Goal: Check status: Check status

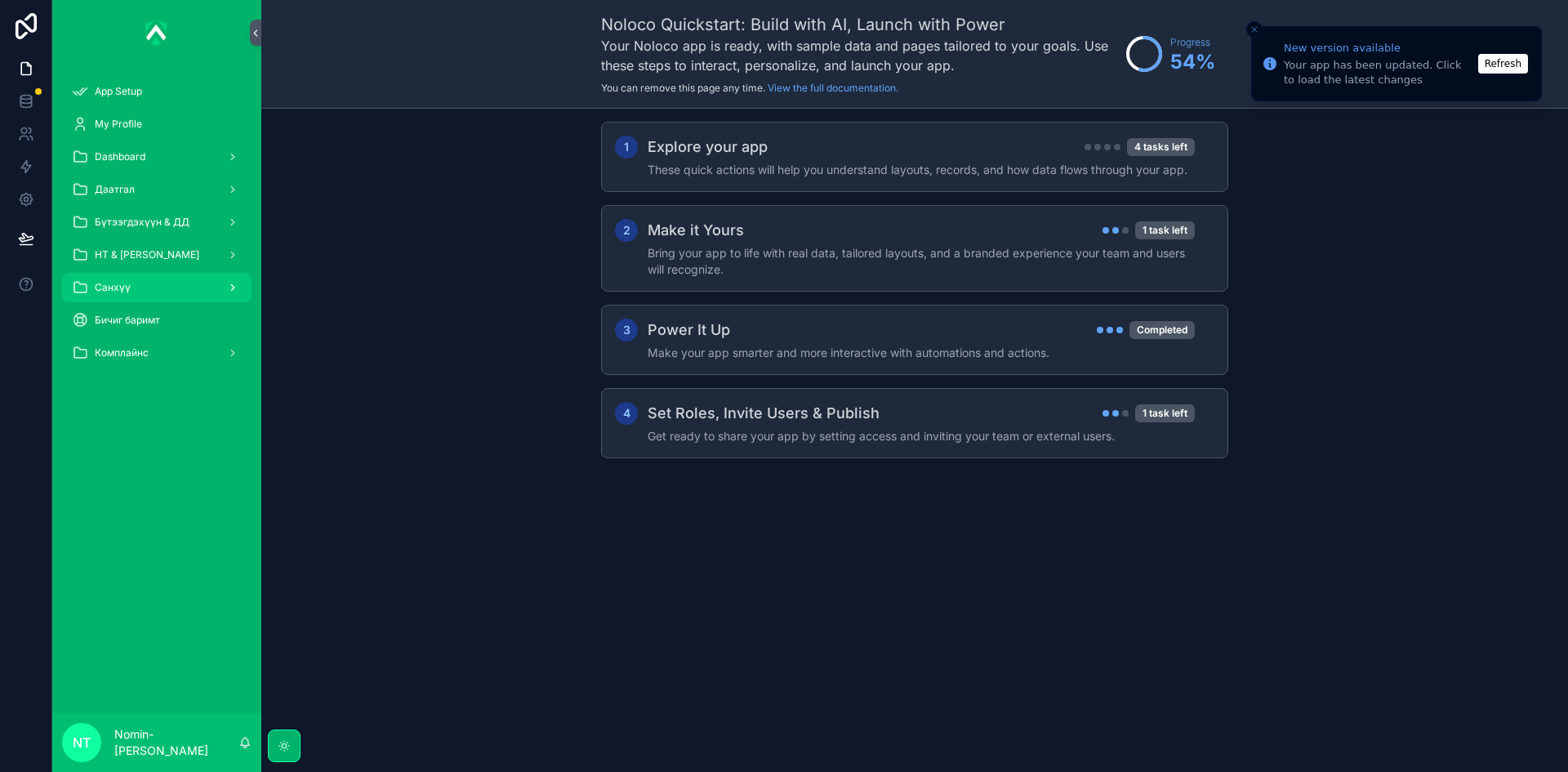
click at [169, 290] on div "Санхүү" at bounding box center [156, 287] width 170 height 26
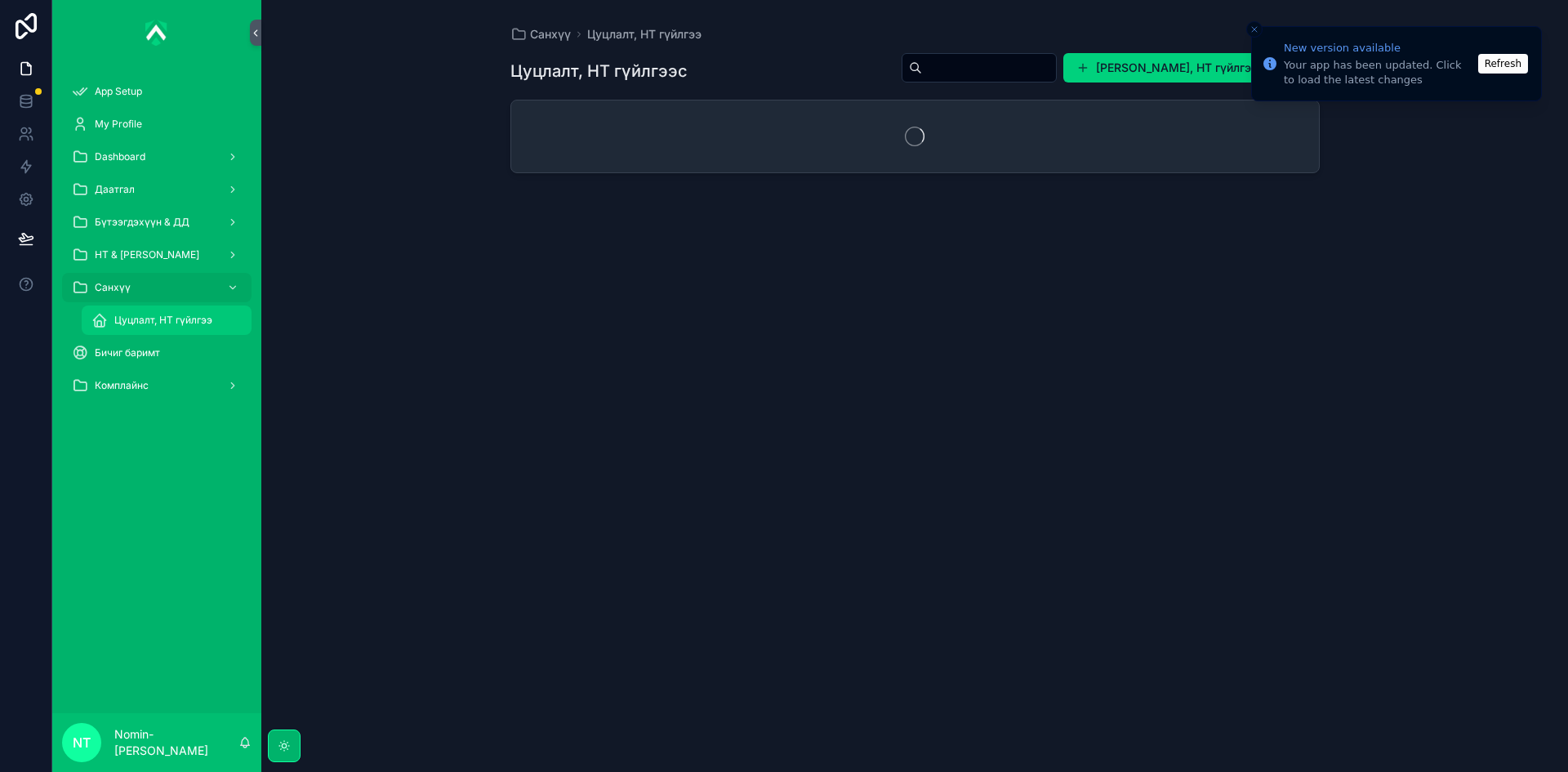
click at [182, 324] on span "Цуцлалт, НТ гүйлгээ" at bounding box center [163, 320] width 98 height 13
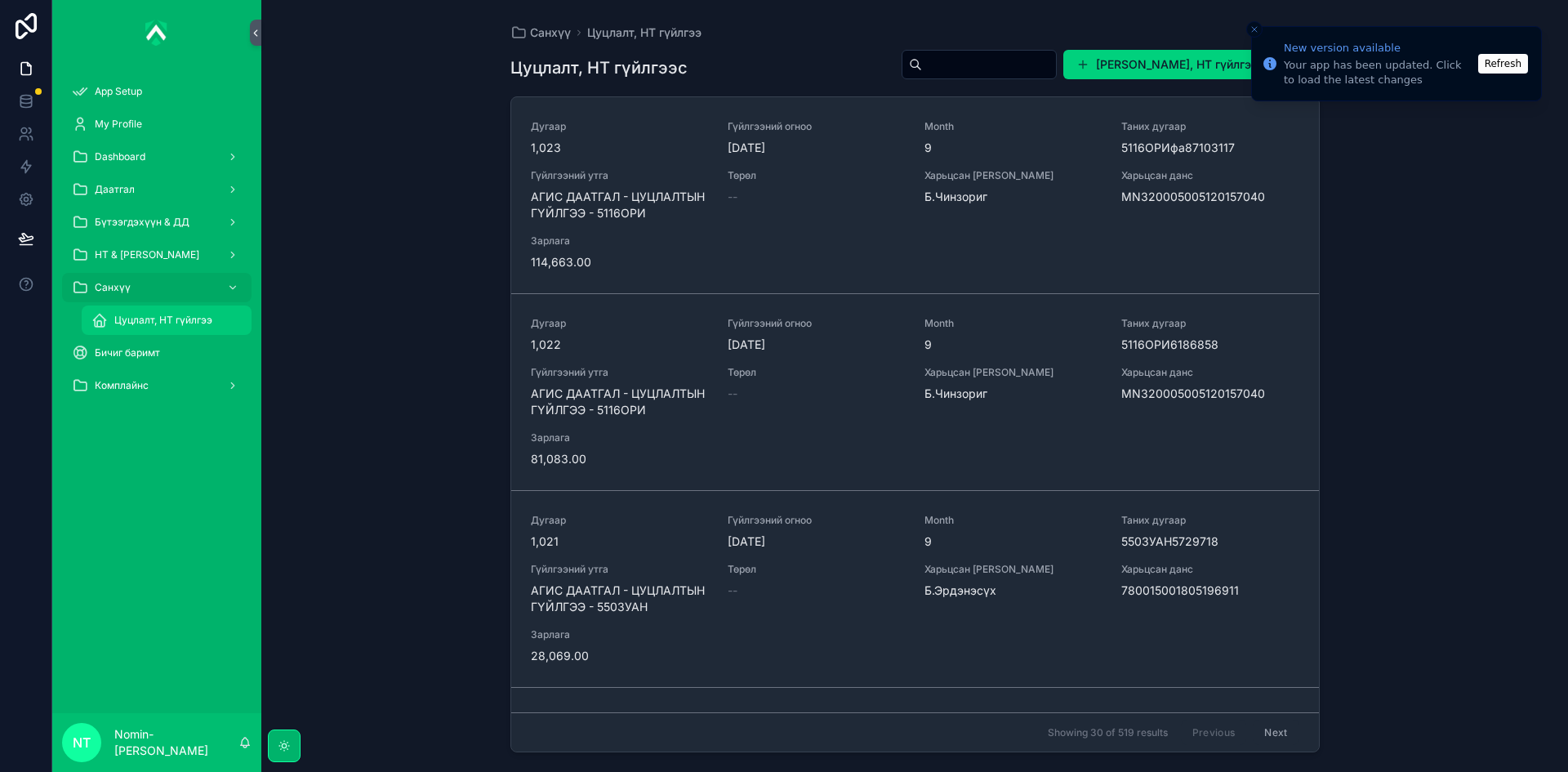
click at [214, 320] on div "Цуцлалт, НТ гүйлгээ" at bounding box center [167, 319] width 151 height 26
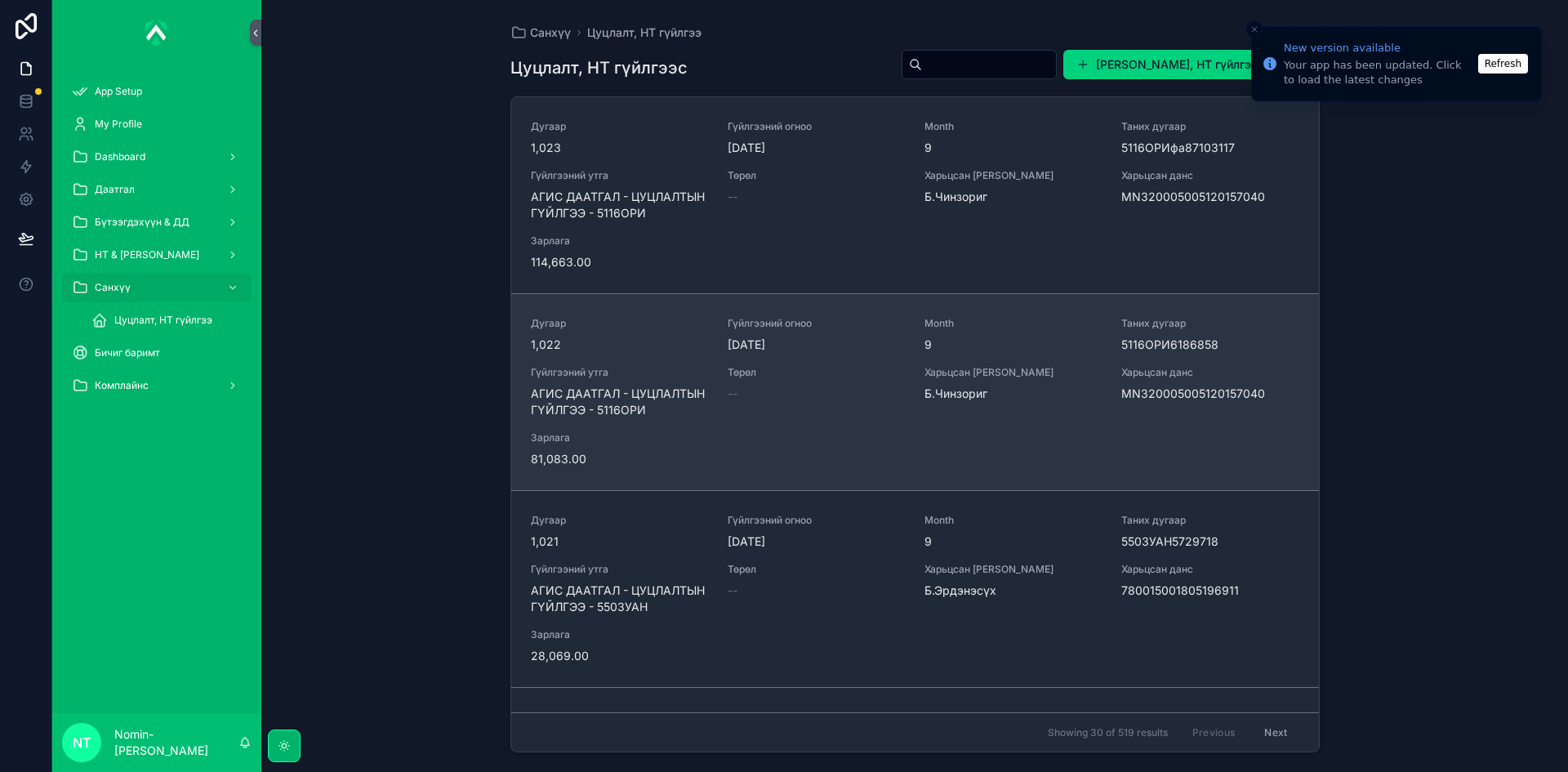
click at [1139, 395] on span "MN320005005120157040" at bounding box center [1211, 393] width 177 height 16
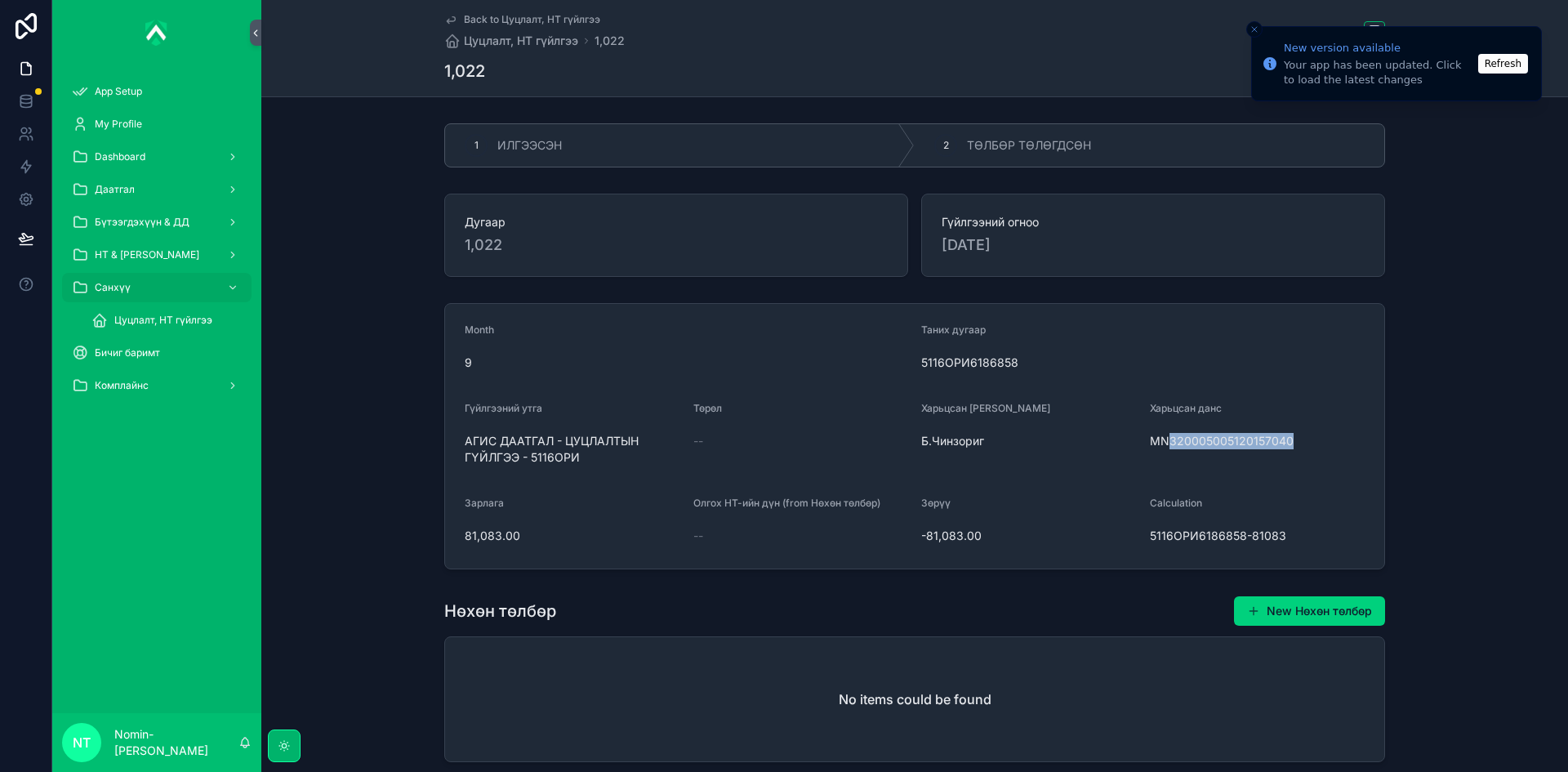
drag, startPoint x: 1166, startPoint y: 438, endPoint x: 1287, endPoint y: 441, distance: 121.0
click at [1287, 441] on span "MN320005005120157040" at bounding box center [1258, 440] width 215 height 16
copy span "320005005120157040"
drag, startPoint x: 458, startPoint y: 438, endPoint x: 581, endPoint y: 467, distance: 126.4
click at [581, 467] on form "Month 9 Таних дугаар 5116ОРИ6186858 Гүйлгээний утга АГИС ДААТГАЛ - ЦУЦЛАЛТЫН ГҮ…" at bounding box center [914, 437] width 939 height 265
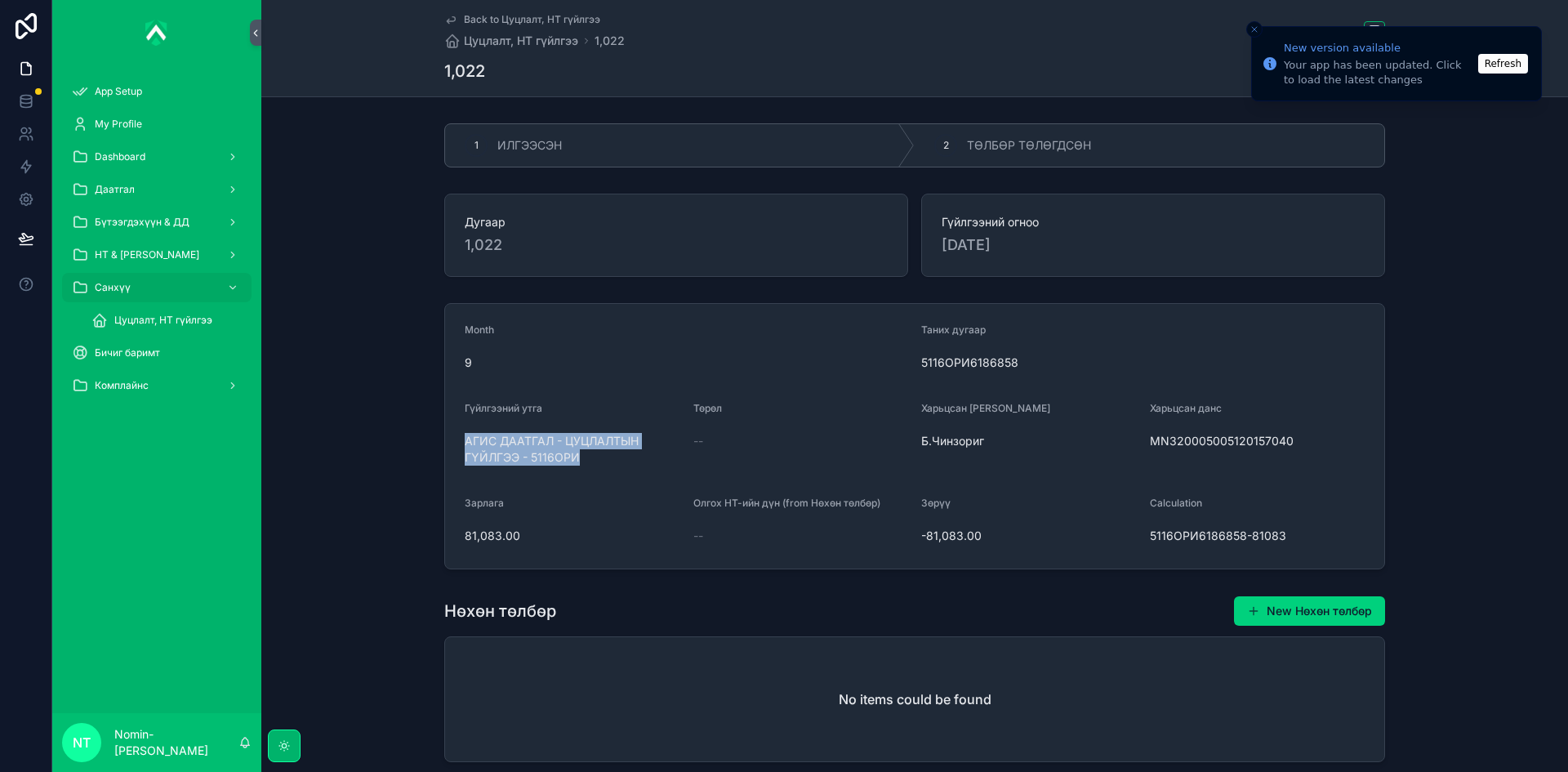
copy span "АГИС ДААТГАЛ - ЦУЦЛАЛТЫН ГҮЙЛГЭЭ - 5116ОРИ"
click at [981, 146] on span "ТӨЛБӨР ТӨЛӨГДСӨН" at bounding box center [1029, 145] width 124 height 16
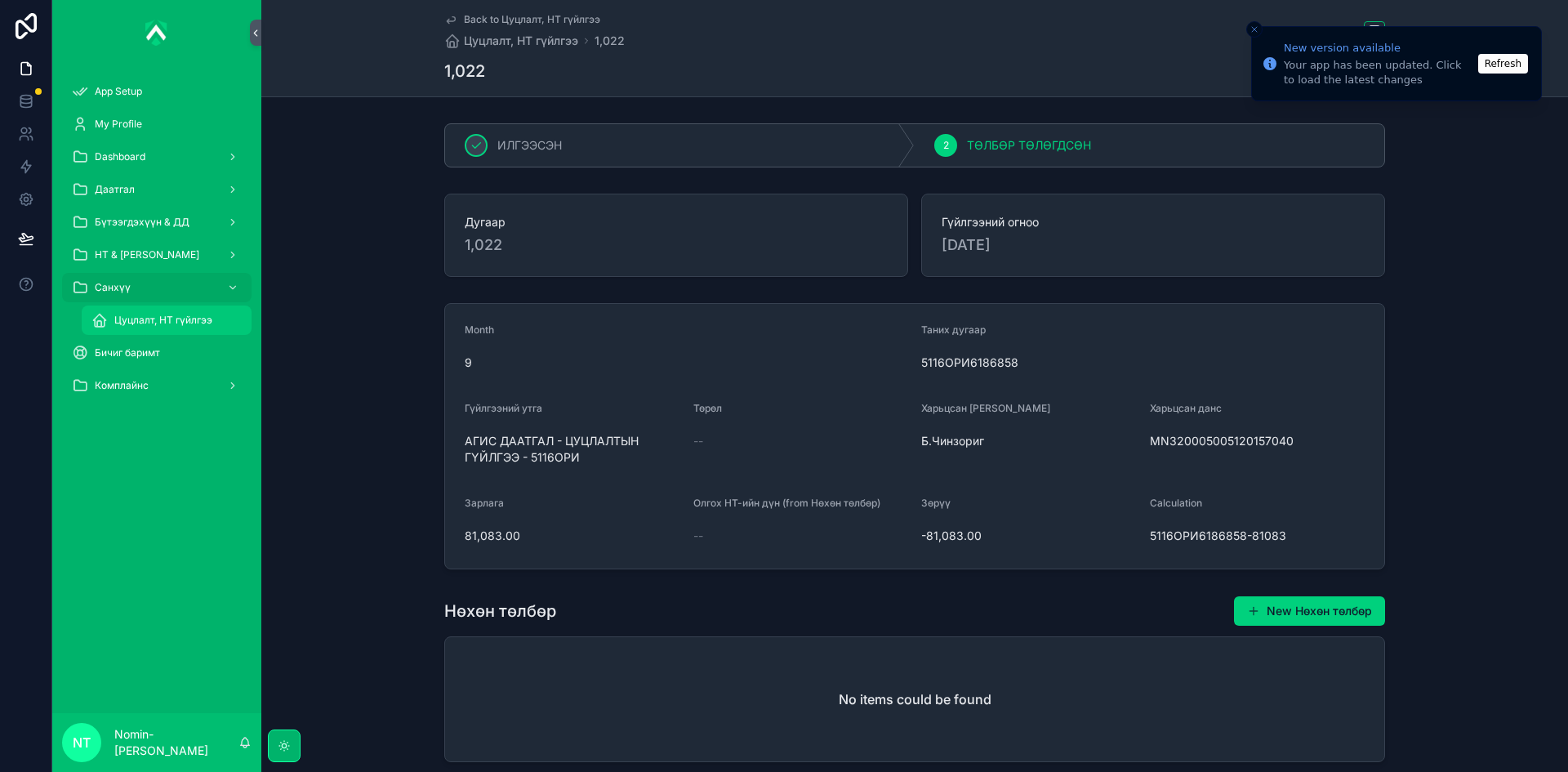
click at [200, 322] on span "Цуцлалт, НТ гүйлгээ" at bounding box center [163, 320] width 98 height 13
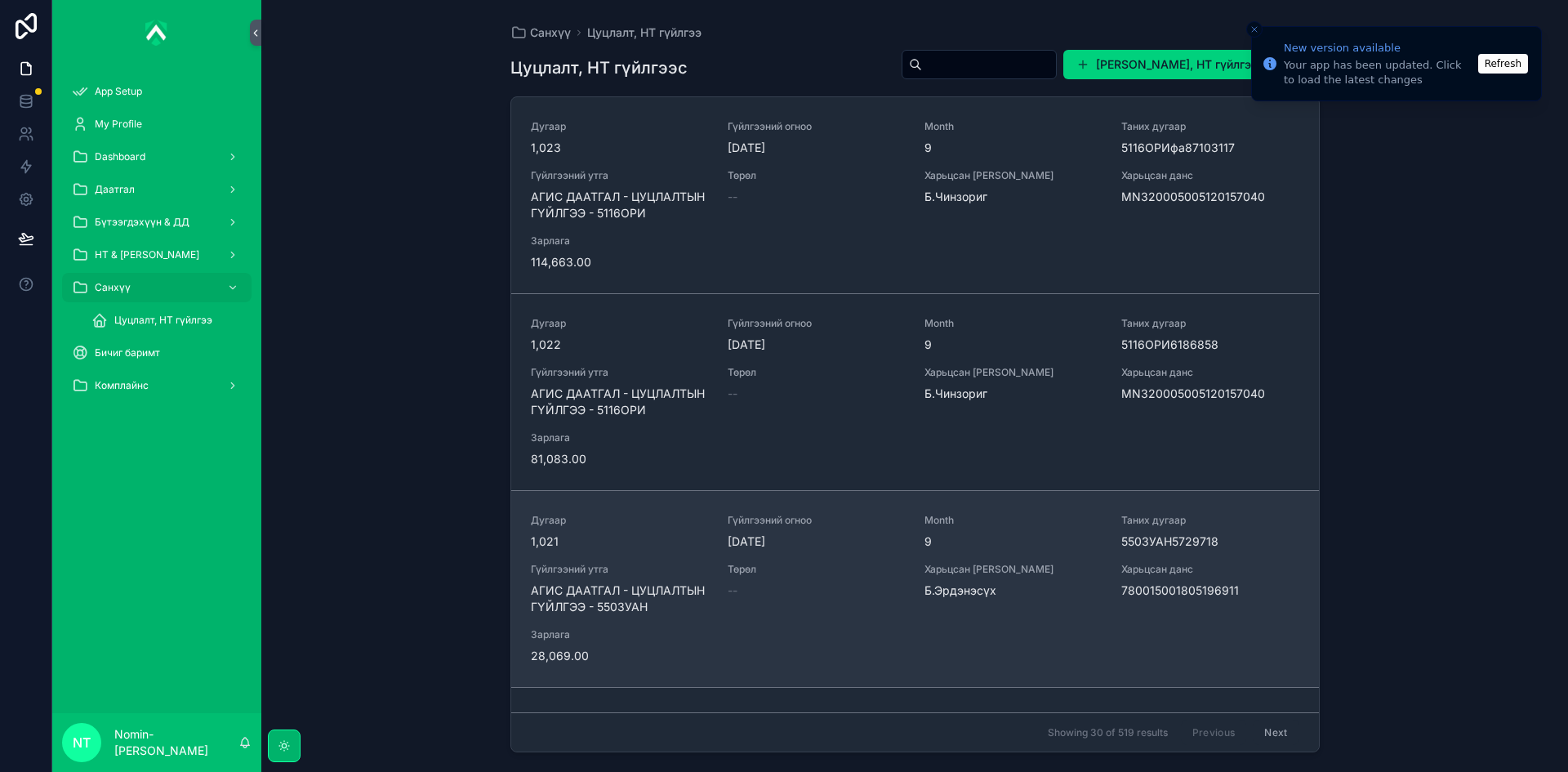
click at [592, 545] on span "1,021" at bounding box center [620, 541] width 177 height 16
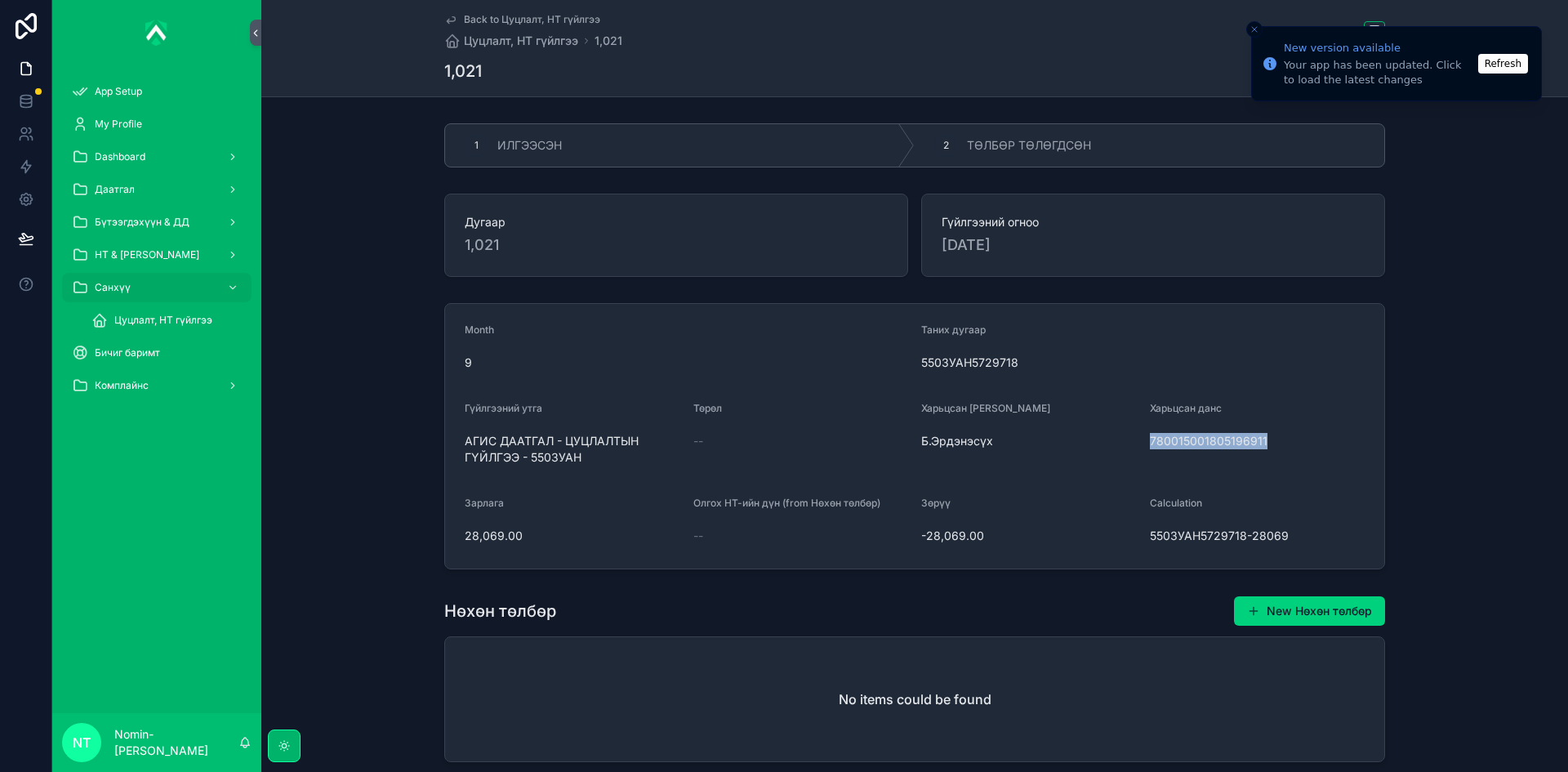
drag, startPoint x: 1147, startPoint y: 442, endPoint x: 1266, endPoint y: 442, distance: 119.0
click at [1266, 442] on span "780015001805196911" at bounding box center [1258, 440] width 215 height 16
copy span "780015001805196911"
drag, startPoint x: 464, startPoint y: 438, endPoint x: 594, endPoint y: 464, distance: 132.6
click at [594, 464] on form "Month 9 Таних дугаар 5503УАН5729718 Гүйлгээний утга АГИС ДААТГАЛ - ЦУЦЛАЛТЫН ГҮ…" at bounding box center [914, 437] width 939 height 265
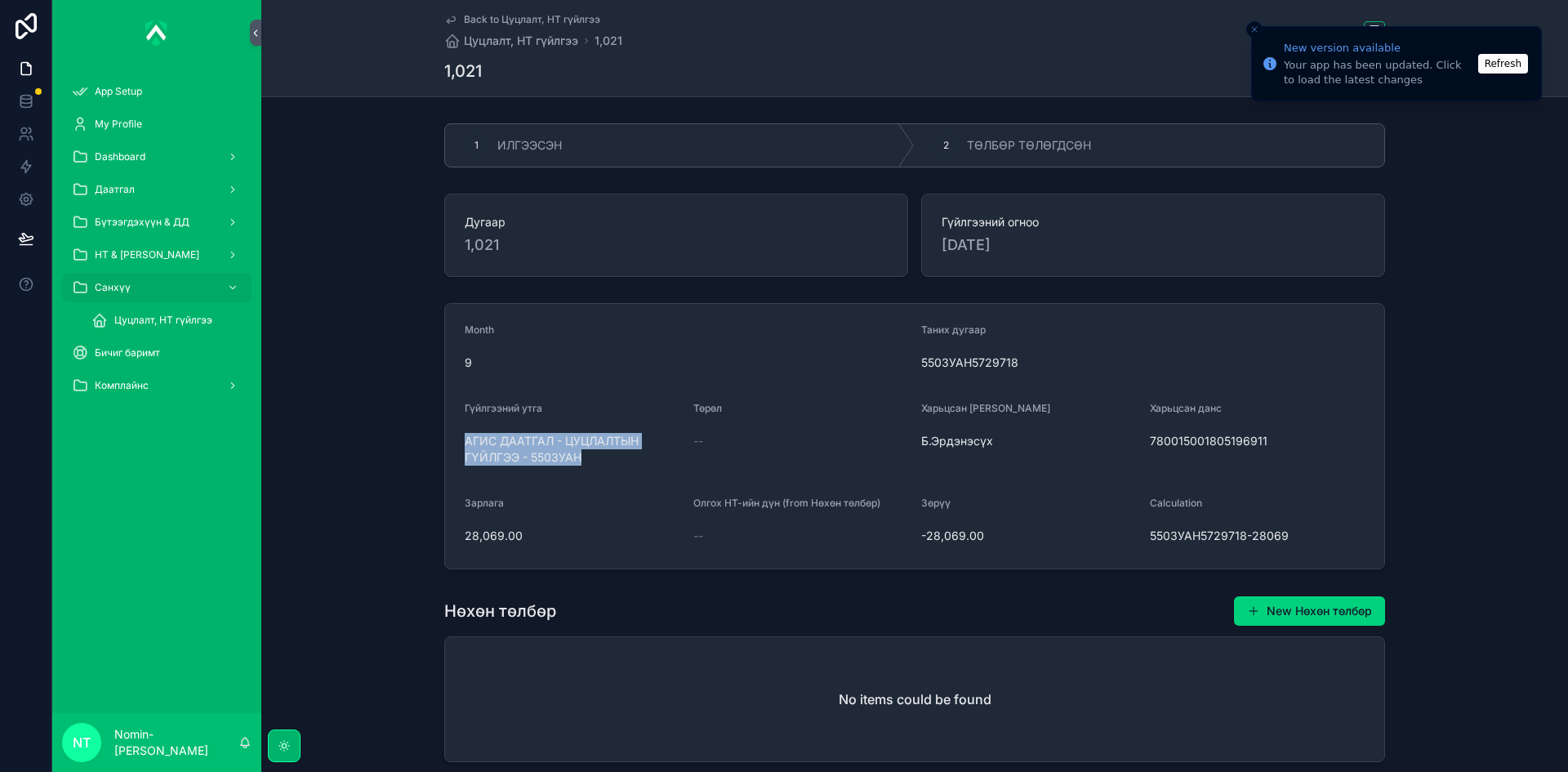
copy span "АГИС ДААТГАЛ - ЦУЦЛАЛТЫН ГҮЙЛГЭЭ - 5503УАН"
click at [1066, 162] on div "2 ТӨЛБӨР ТӨЛӨГДСӨН" at bounding box center [1150, 145] width 470 height 43
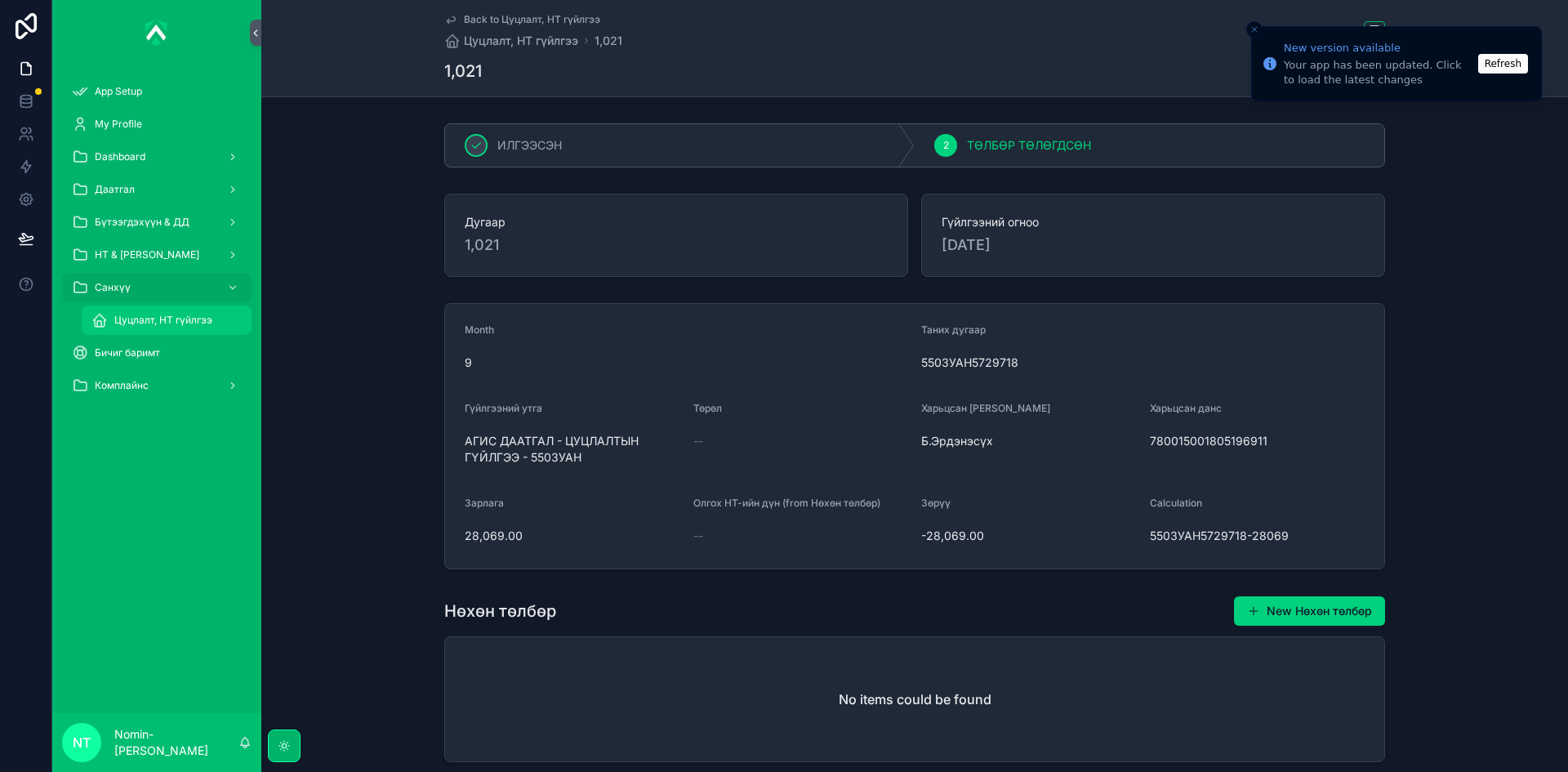
click at [169, 315] on span "Цуцлалт, НТ гүйлгээ" at bounding box center [163, 320] width 98 height 13
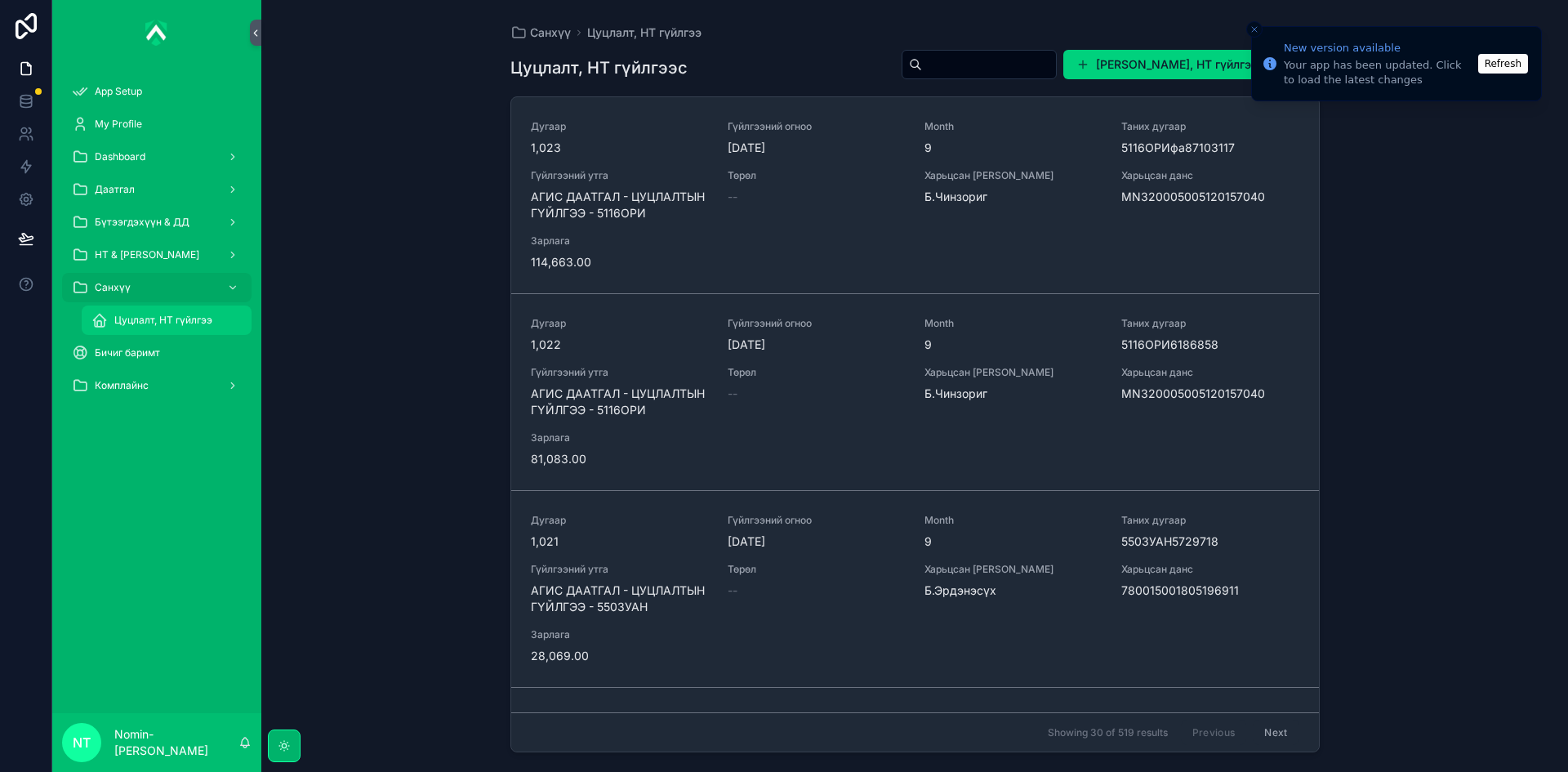
click at [639, 214] on span "АГИС ДААТГАЛ - ЦУЦЛАЛТЫН ГҮЙЛГЭЭ - 5116ОРИ" at bounding box center [620, 205] width 177 height 32
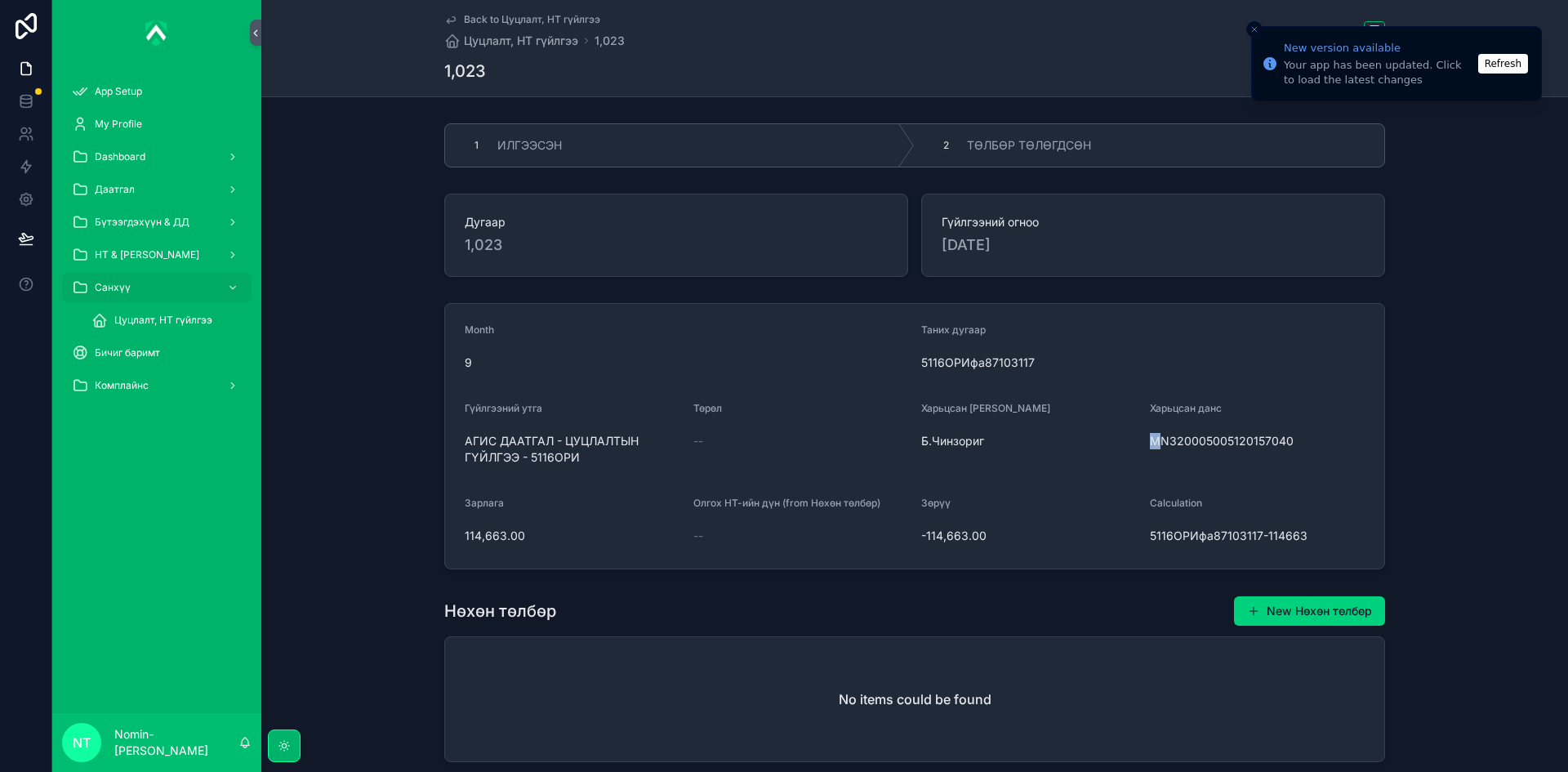
click at [1151, 439] on span "MN320005005120157040" at bounding box center [1258, 440] width 215 height 16
drag, startPoint x: 1285, startPoint y: 439, endPoint x: 1123, endPoint y: 438, distance: 162.0
click at [1131, 437] on form "Month 9 Таних дугаар 5116ОРИфа87103117 Гүйлгээний утга АГИС ДААТГАЛ - ЦУЦЛАЛТЫН…" at bounding box center [914, 437] width 939 height 265
click at [1151, 442] on span "MN320005005120157040" at bounding box center [1258, 440] width 215 height 16
drag, startPoint x: 1144, startPoint y: 442, endPoint x: 1285, endPoint y: 453, distance: 141.4
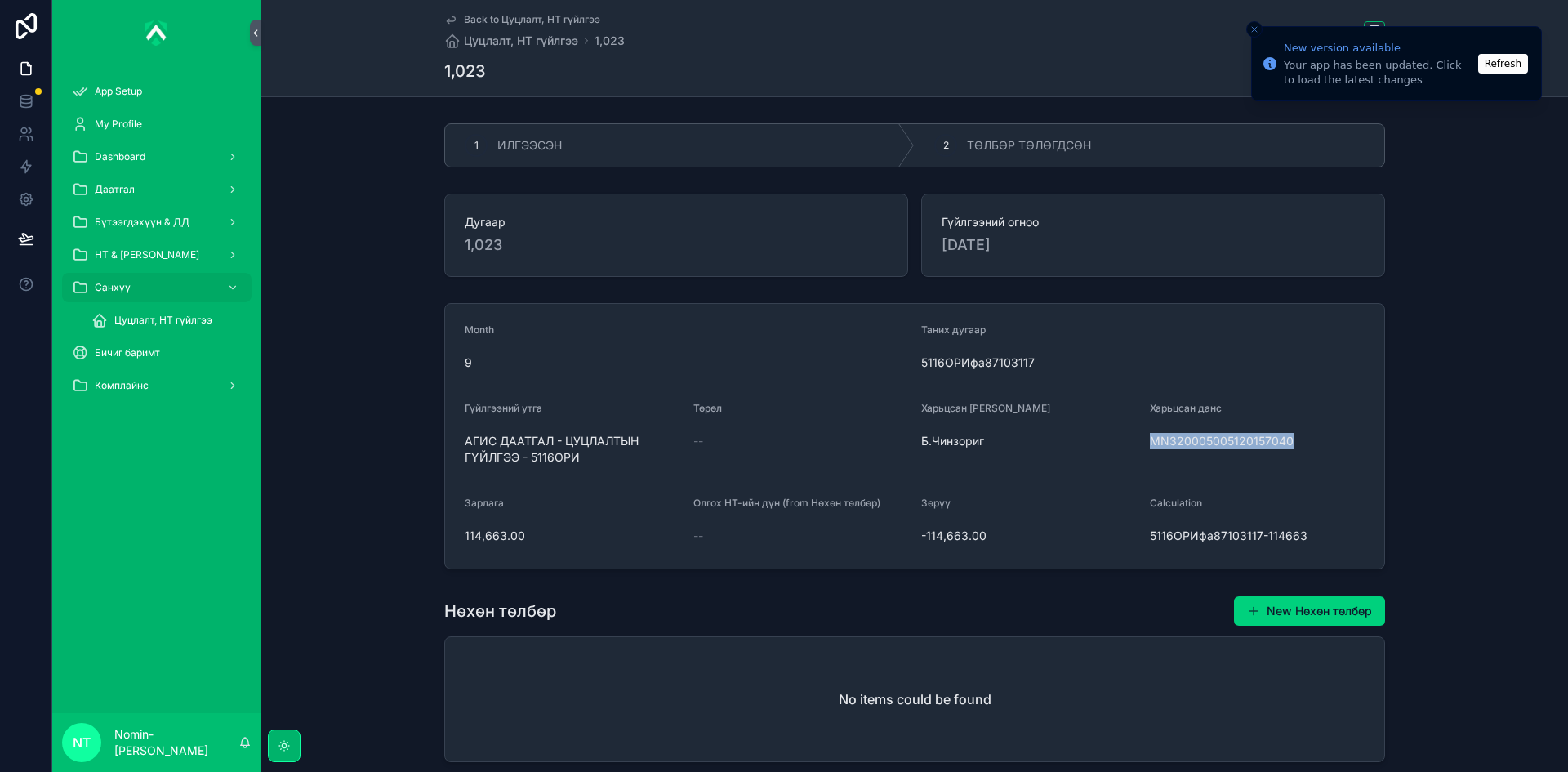
click at [1285, 453] on form "Month 9 Таних дугаар 5116ОРИфа87103117 Гүйлгээний утга АГИС ДААТГАЛ - ЦУЦЛАЛТЫН…" at bounding box center [914, 437] width 939 height 265
copy span "MN320005005120157040"
drag, startPoint x: 459, startPoint y: 442, endPoint x: 579, endPoint y: 461, distance: 121.5
click at [579, 461] on form "Month 9 Таних дугаар 5116ОРИфа87103117 Гүйлгээний утга АГИС ДААТГАЛ - ЦУЦЛАЛТЫН…" at bounding box center [914, 437] width 939 height 265
copy span "АГИС ДААТГАЛ - ЦУЦЛАЛТЫН ГҮЙЛГЭЭ - 5116ОРИ"
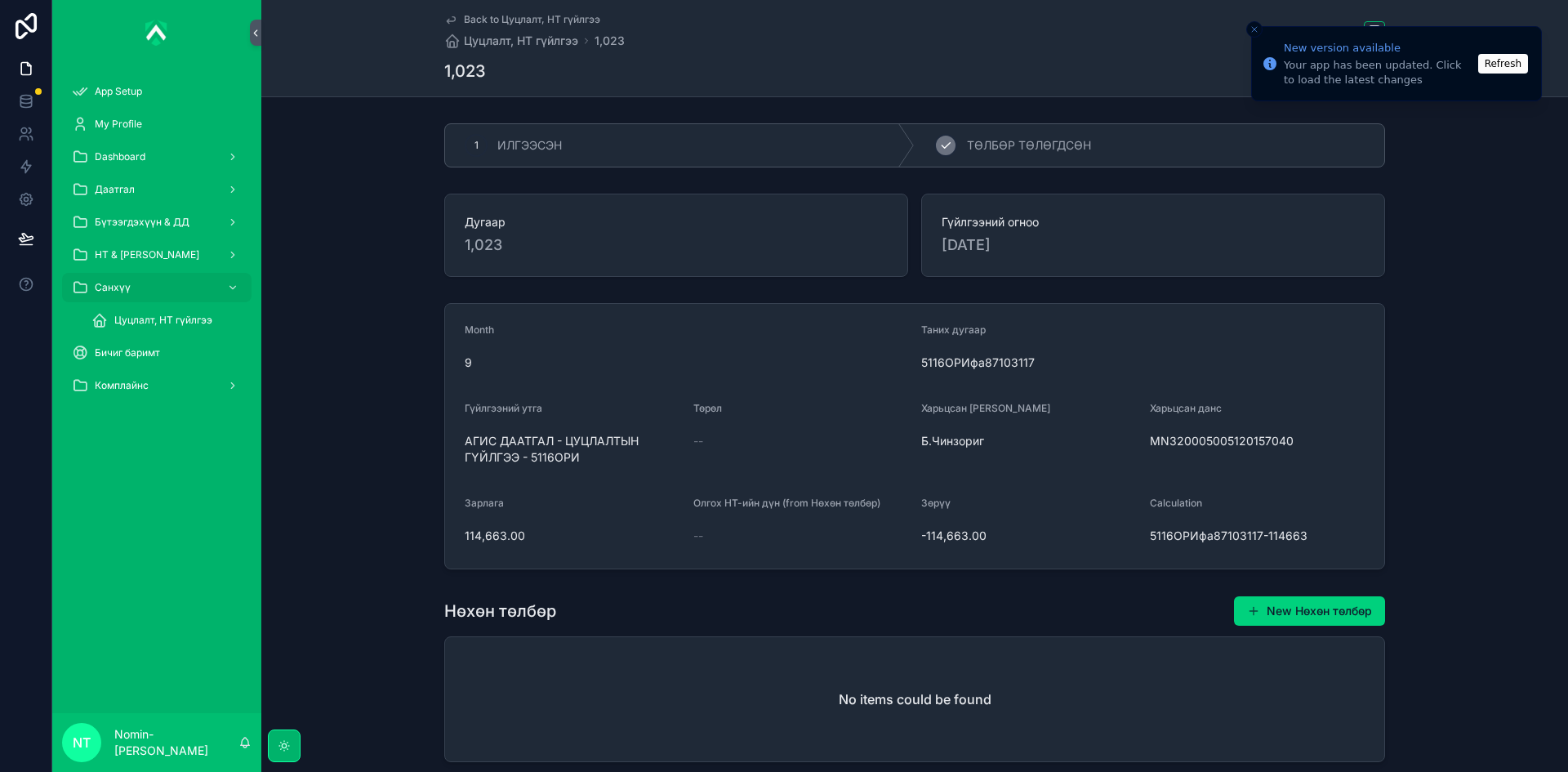
click at [1037, 155] on div "2 ТӨЛБӨР ТӨЛӨГДСӨН" at bounding box center [1150, 145] width 470 height 43
click at [123, 326] on span "Цуцлалт, НТ гүйлгээ" at bounding box center [163, 320] width 98 height 13
